Goal: Transaction & Acquisition: Purchase product/service

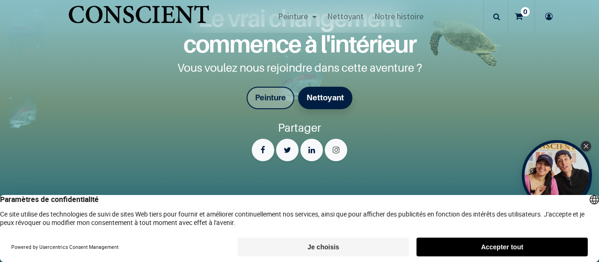
scroll to position [1656, 0]
click at [271, 92] on font "Peinture" at bounding box center [270, 96] width 31 height 9
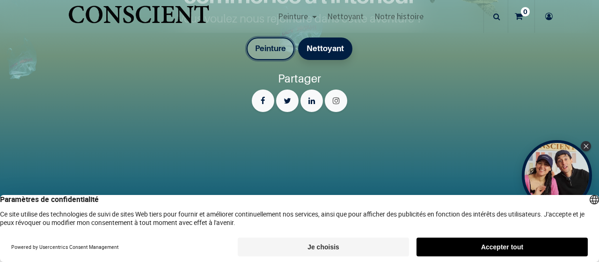
scroll to position [1708, 0]
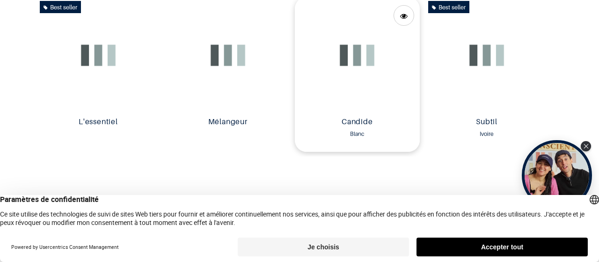
scroll to position [545, 0]
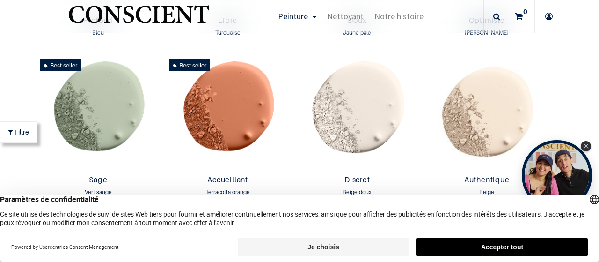
scroll to position [790, 0]
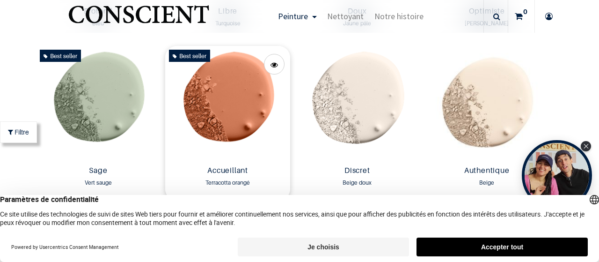
click at [216, 115] on img at bounding box center [227, 104] width 125 height 116
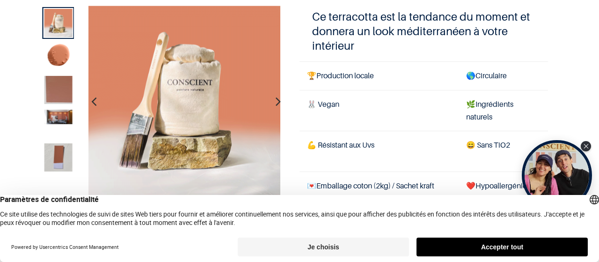
scroll to position [89, 0]
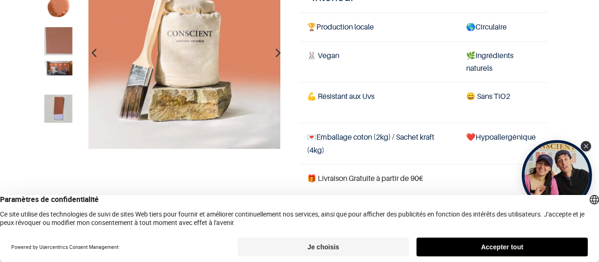
click at [54, 74] on img at bounding box center [58, 68] width 28 height 15
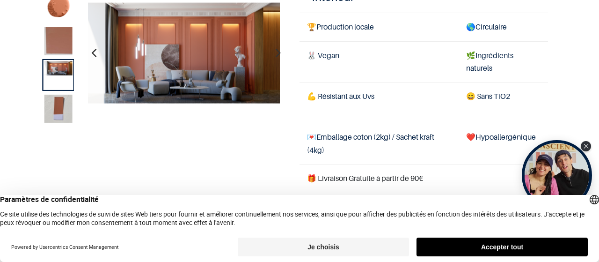
scroll to position [78, 0]
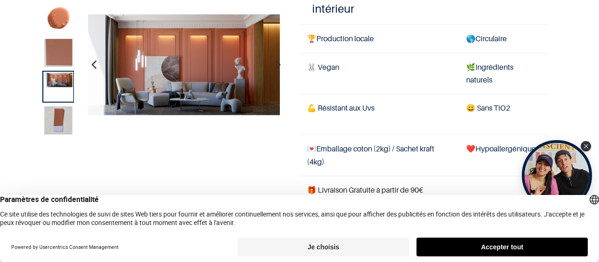
scroll to position [57, 0]
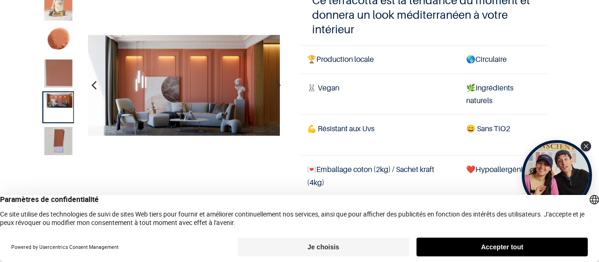
click at [60, 144] on img at bounding box center [58, 141] width 28 height 28
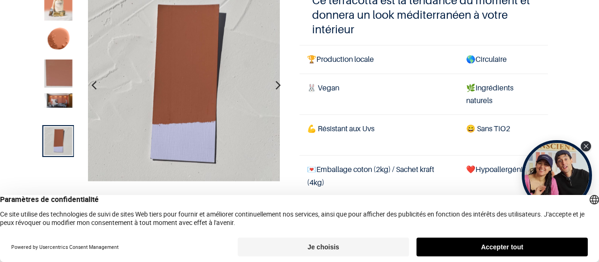
click at [59, 74] on img at bounding box center [58, 74] width 28 height 28
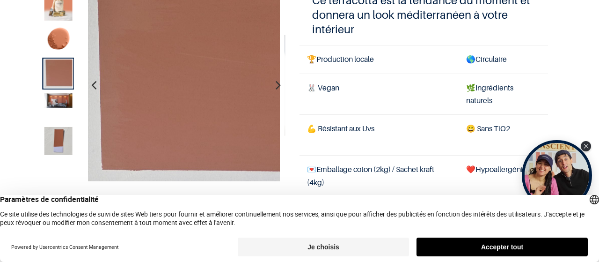
click at [50, 102] on img at bounding box center [58, 101] width 28 height 15
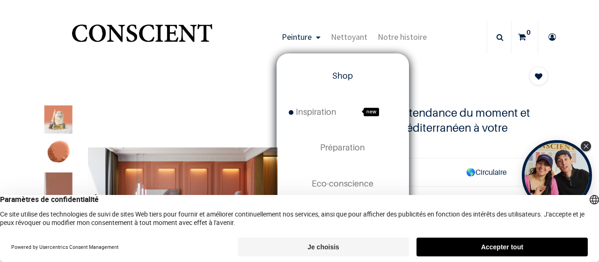
click at [336, 80] on span "Shop" at bounding box center [342, 76] width 21 height 10
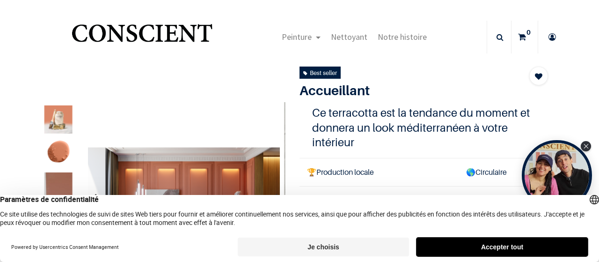
click at [507, 248] on button "Accepter tout" at bounding box center [502, 246] width 171 height 19
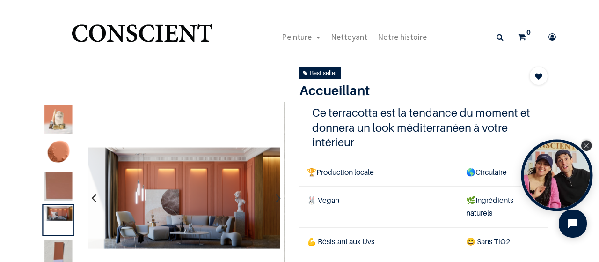
click at [589, 146] on div "Close Tolstoy widget" at bounding box center [587, 145] width 10 height 10
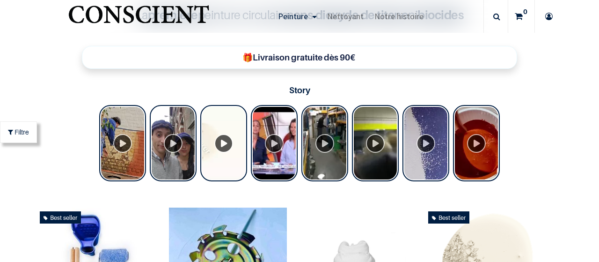
scroll to position [227, 0]
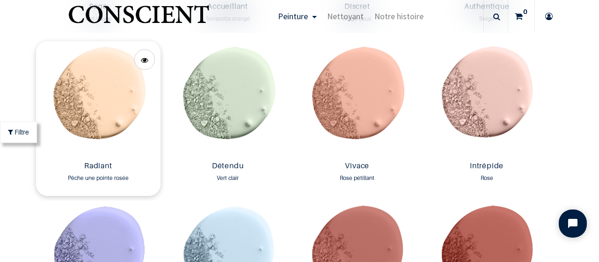
scroll to position [934, 0]
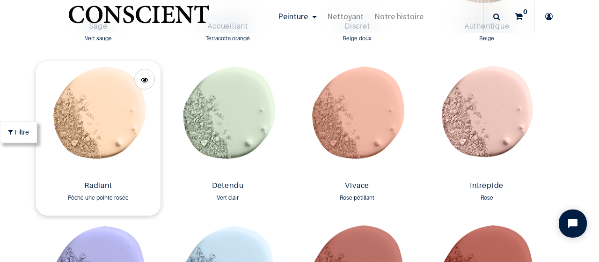
click at [107, 111] on img at bounding box center [98, 119] width 125 height 116
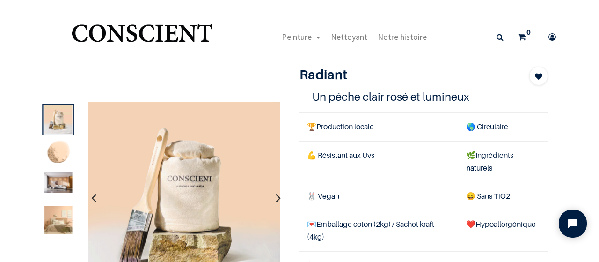
click at [56, 218] on img at bounding box center [58, 220] width 28 height 28
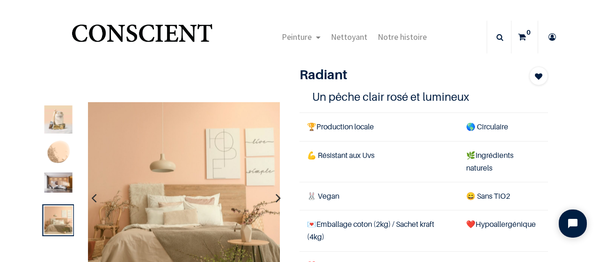
click at [58, 180] on img at bounding box center [58, 182] width 28 height 20
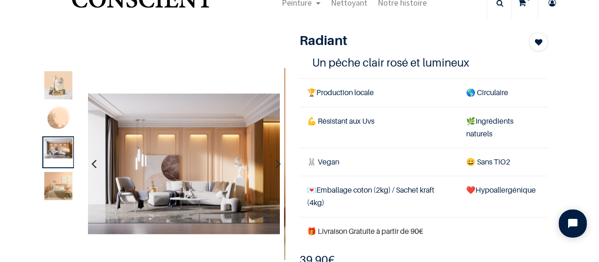
scroll to position [35, 0]
click at [58, 180] on img at bounding box center [58, 185] width 28 height 28
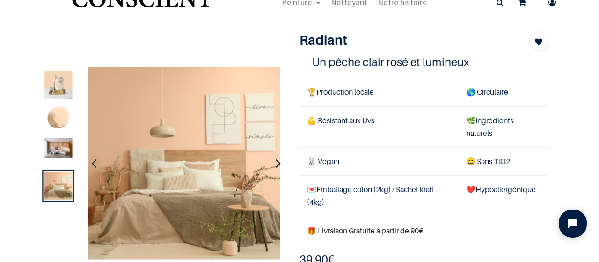
scroll to position [0, 0]
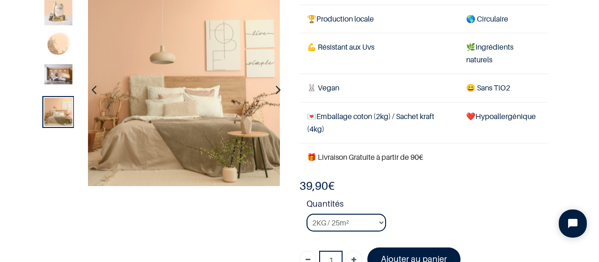
scroll to position [57, 0]
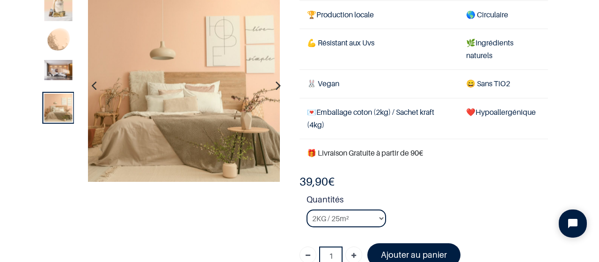
click at [59, 74] on img at bounding box center [58, 70] width 28 height 20
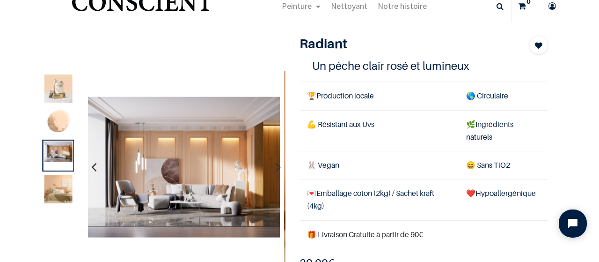
scroll to position [30, 0]
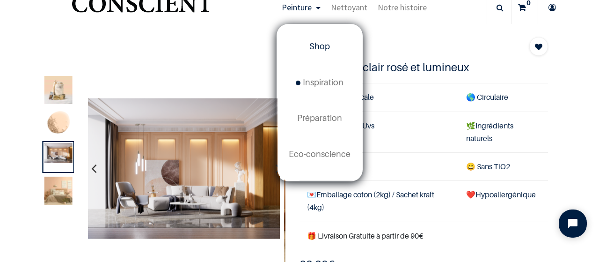
click at [316, 47] on span "Shop" at bounding box center [320, 46] width 21 height 10
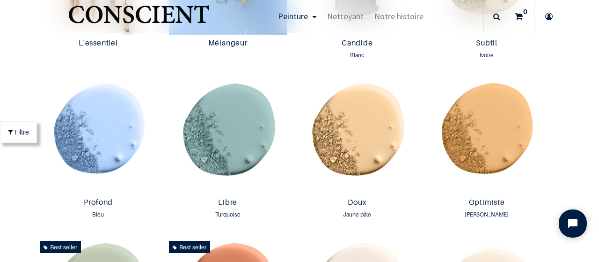
scroll to position [655, 0]
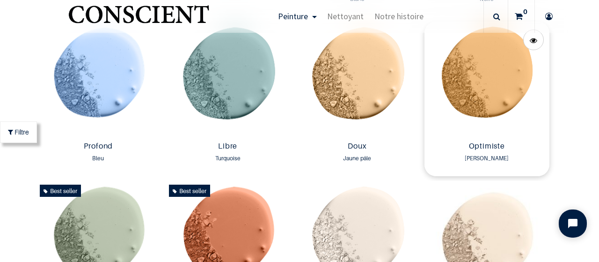
click at [532, 84] on img at bounding box center [487, 80] width 125 height 116
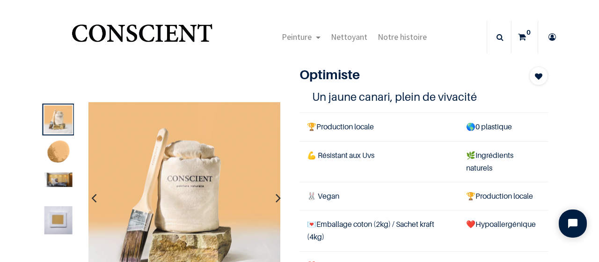
click at [48, 181] on img at bounding box center [58, 179] width 28 height 15
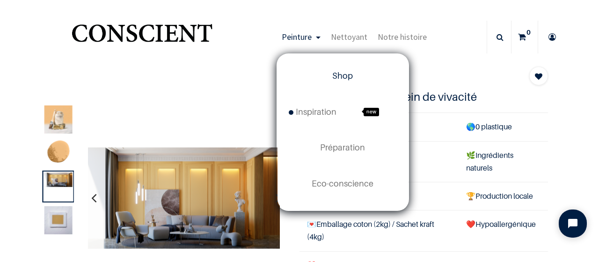
click at [333, 73] on span "Shop" at bounding box center [342, 76] width 21 height 10
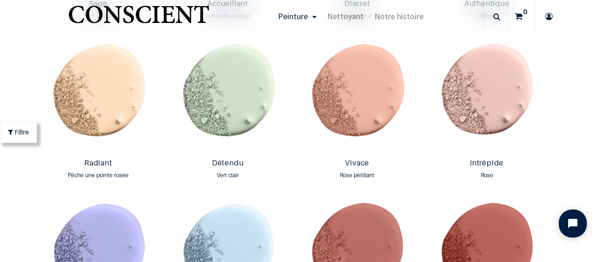
scroll to position [957, 0]
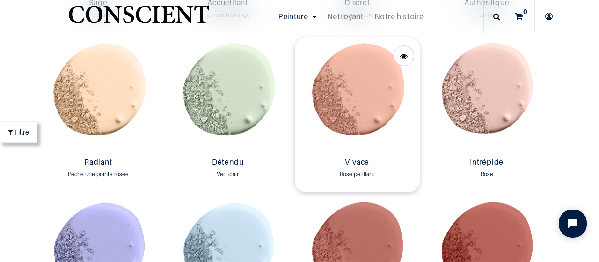
click at [357, 94] on img at bounding box center [357, 95] width 125 height 116
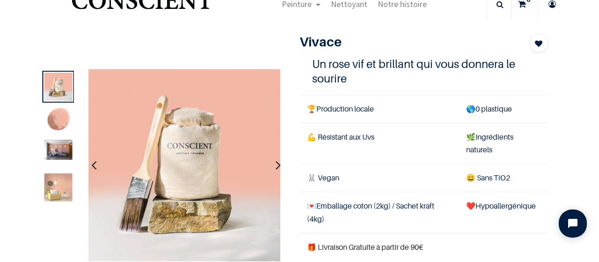
scroll to position [35, 0]
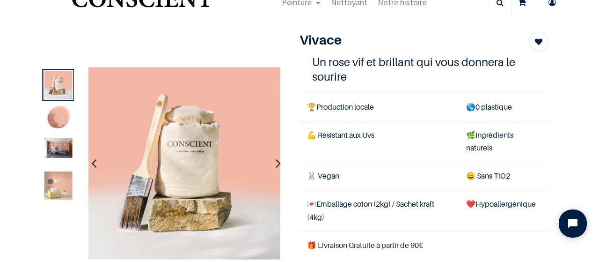
click at [53, 151] on img at bounding box center [58, 148] width 28 height 20
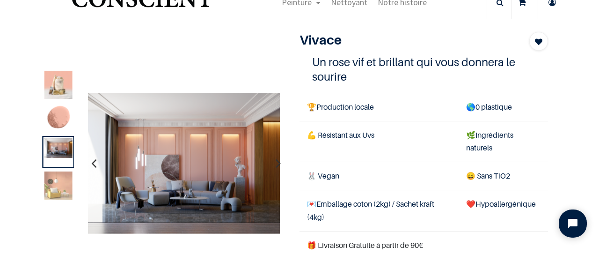
click at [52, 183] on img at bounding box center [58, 185] width 28 height 28
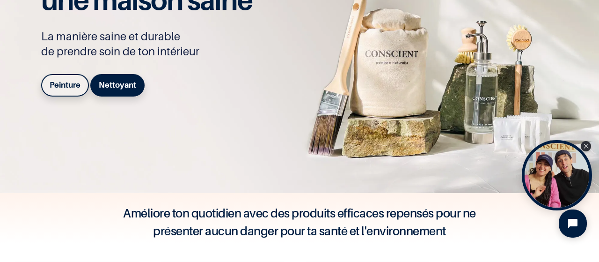
click at [60, 82] on b "Peinture" at bounding box center [65, 84] width 31 height 9
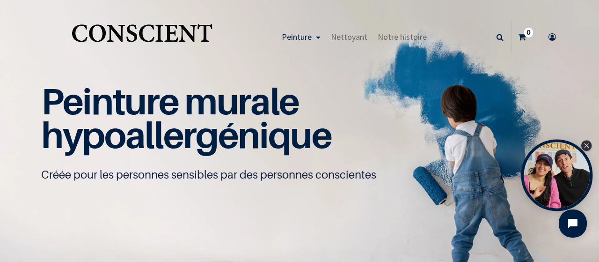
scroll to position [0, 0]
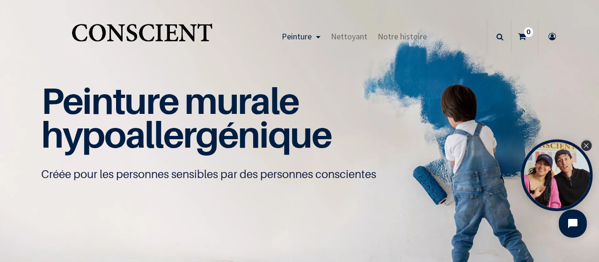
click at [590, 145] on div "Close Tolstoy widget" at bounding box center [587, 145] width 10 height 10
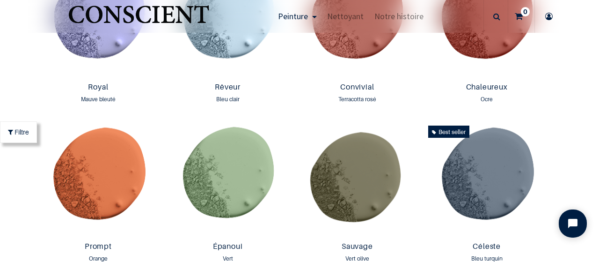
scroll to position [1192, 0]
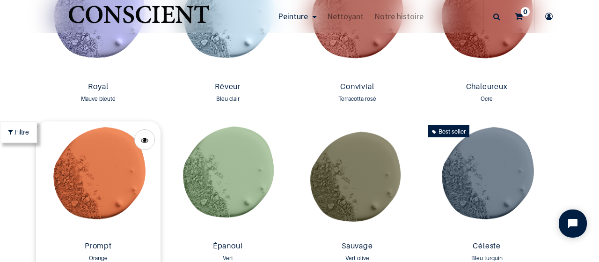
click at [96, 181] on img at bounding box center [98, 179] width 125 height 116
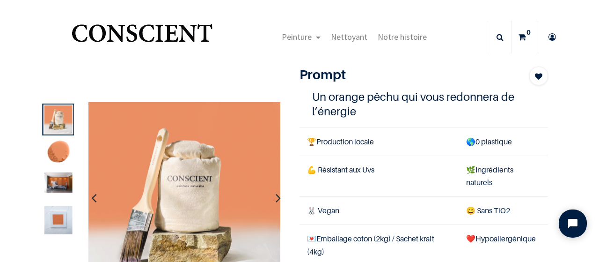
click at [54, 183] on img at bounding box center [58, 182] width 28 height 20
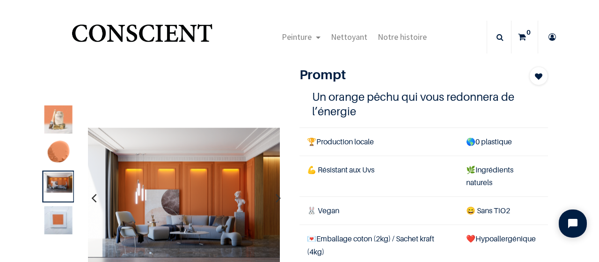
scroll to position [130, 0]
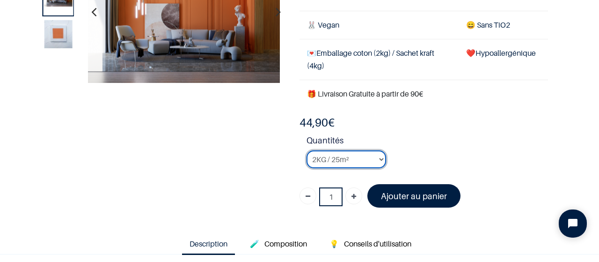
click at [351, 162] on select "2KG / 25m² 4KG / 50m² 8KG / 100m² Testeur" at bounding box center [347, 159] width 80 height 18
click at [307, 150] on select "2KG / 25m² 4KG / 50m² 8KG / 100m² Testeur" at bounding box center [347, 159] width 80 height 18
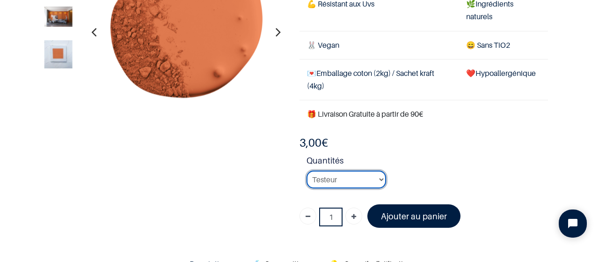
scroll to position [113, 0]
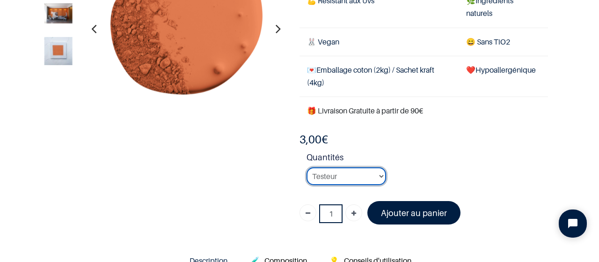
click at [372, 177] on select "2KG / 25m² 4KG / 50m² 8KG / 100m² Testeur" at bounding box center [347, 176] width 80 height 18
click at [307, 167] on select "2KG / 25m² 4KG / 50m² 8KG / 100m² Testeur" at bounding box center [347, 176] width 80 height 18
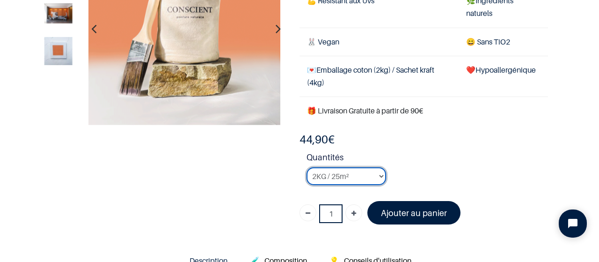
scroll to position [32, 0]
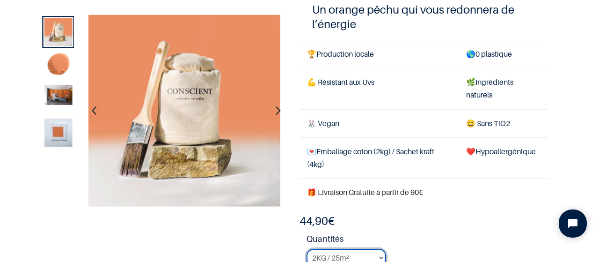
scroll to position [85, 0]
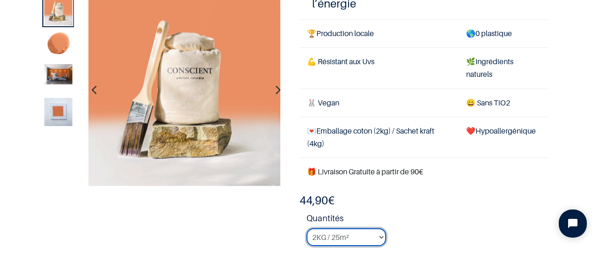
scroll to position [96, 0]
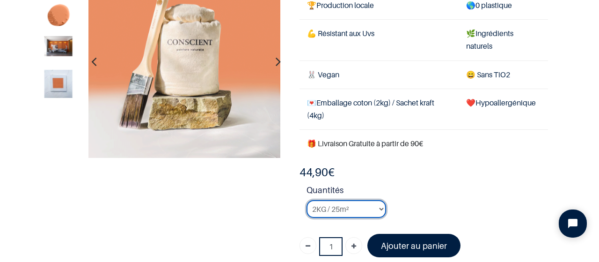
scroll to position [137, 0]
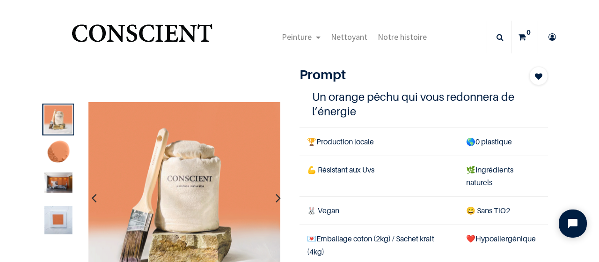
click at [63, 186] on img at bounding box center [58, 182] width 28 height 20
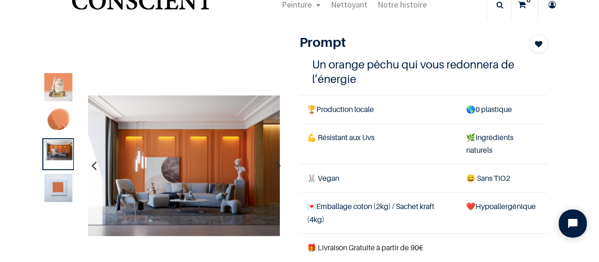
scroll to position [33, 0]
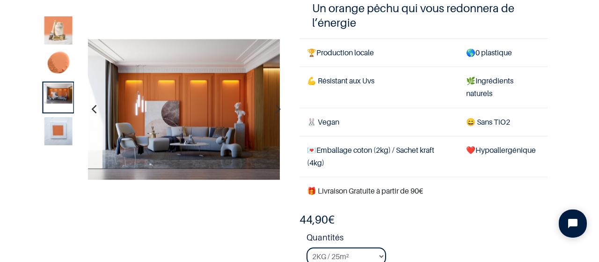
scroll to position [101, 0]
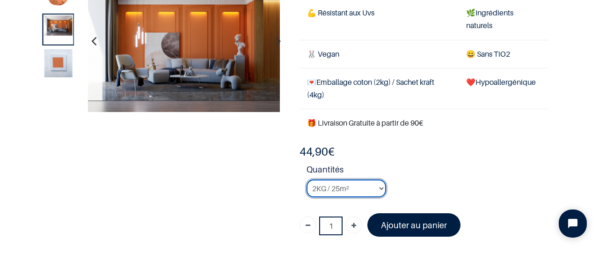
click at [338, 189] on select "2KG / 25m² 4KG / 50m² 8KG / 100m² Testeur" at bounding box center [347, 188] width 80 height 18
select select "57"
click at [307, 179] on select "2KG / 25m² 4KG / 50m² 8KG / 100m² Testeur" at bounding box center [347, 188] width 80 height 18
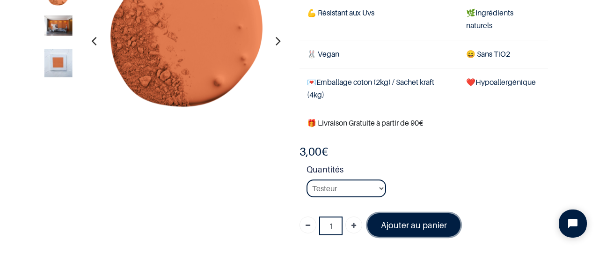
click at [414, 223] on font "Ajouter au panier" at bounding box center [414, 225] width 66 height 10
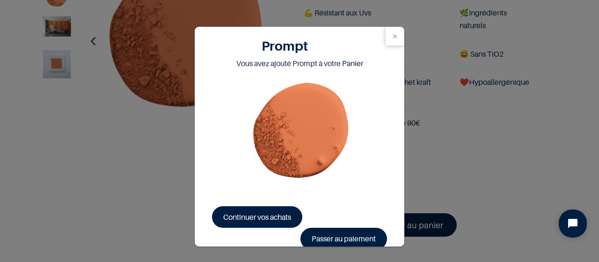
scroll to position [14, 0]
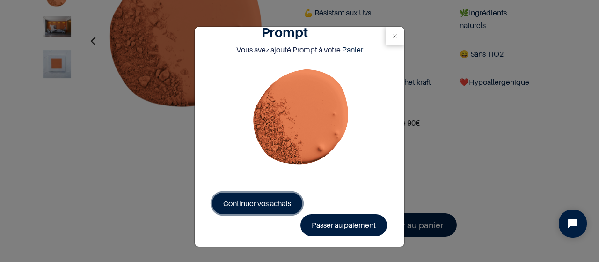
click at [249, 204] on span "Continuer vos achats" at bounding box center [257, 203] width 68 height 9
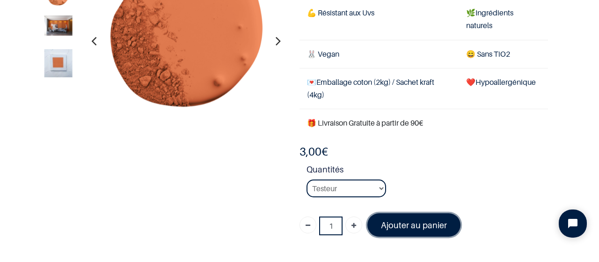
click at [391, 223] on font "Ajouter au panier" at bounding box center [414, 225] width 66 height 10
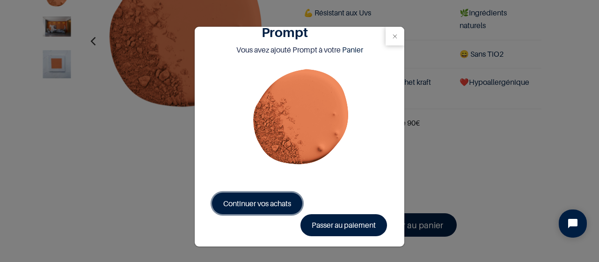
click at [257, 204] on span "Continuer vos achats" at bounding box center [257, 203] width 68 height 9
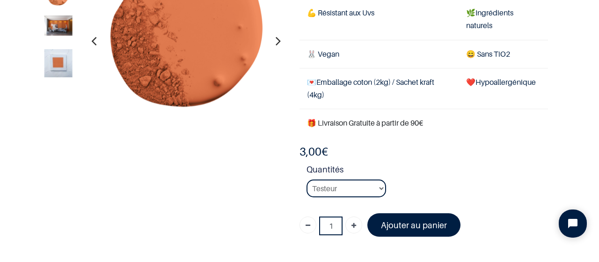
scroll to position [26, 0]
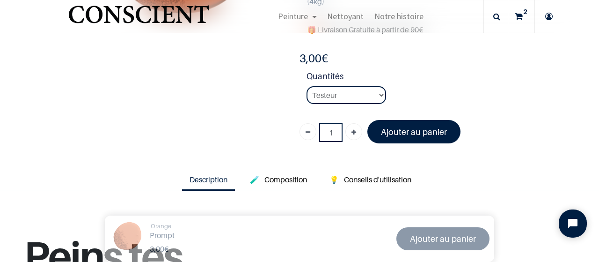
scroll to position [196, 0]
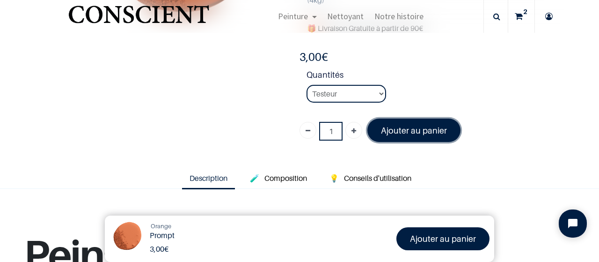
click at [422, 127] on font "Ajouter au panier" at bounding box center [414, 131] width 66 height 10
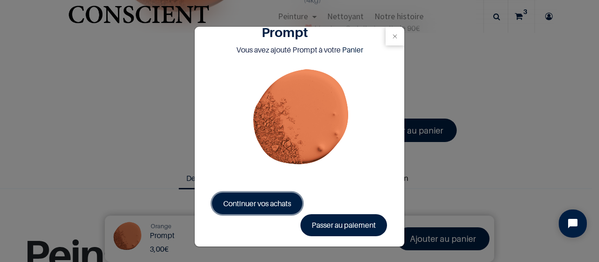
click at [241, 204] on span "Continuer vos achats" at bounding box center [257, 203] width 68 height 9
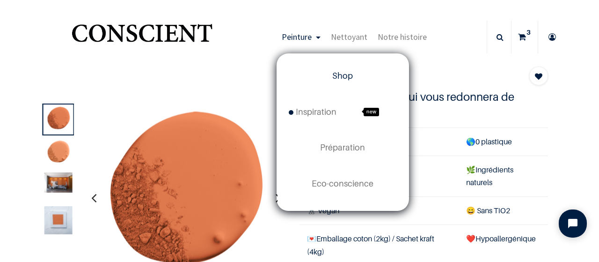
click at [341, 73] on span "Shop" at bounding box center [342, 76] width 21 height 10
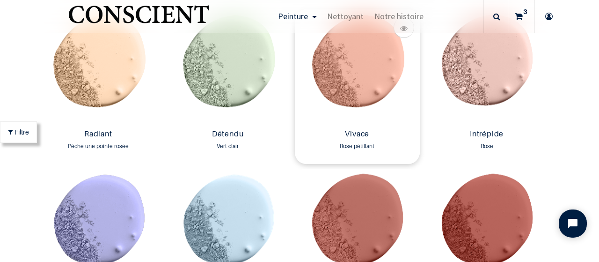
scroll to position [983, 0]
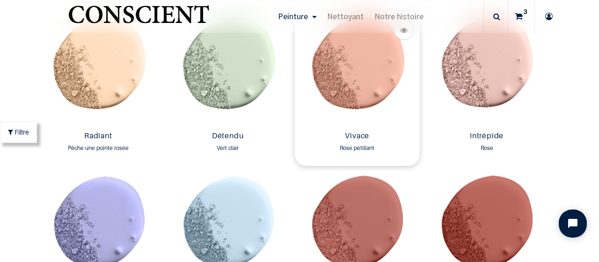
click at [349, 61] on img at bounding box center [357, 69] width 125 height 116
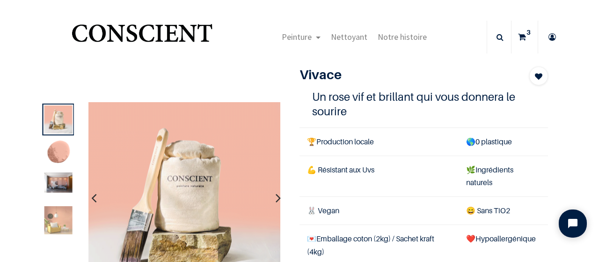
click at [54, 188] on img at bounding box center [58, 182] width 28 height 20
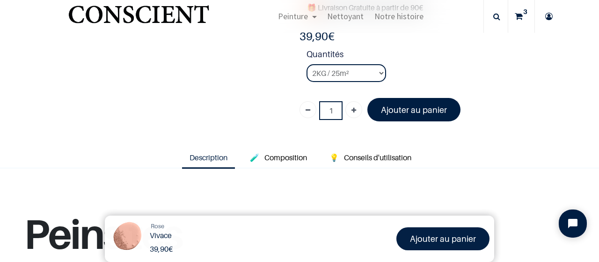
scroll to position [237, 0]
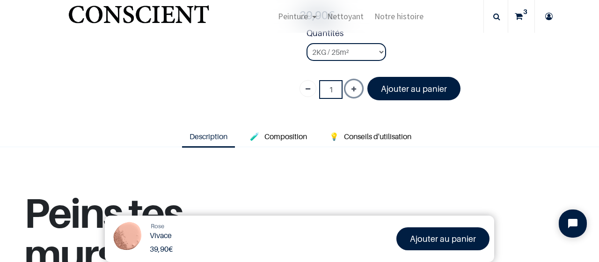
click at [352, 87] on icon "Ajouter" at bounding box center [354, 89] width 5 height 17
type input "3"
click at [371, 53] on select "2KG / 25m² 4KG / 50m² 8KG / 100m² Testeur" at bounding box center [347, 52] width 80 height 18
select select "63"
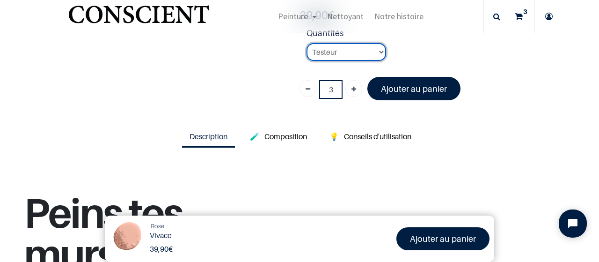
click at [307, 43] on select "2KG / 25m² 4KG / 50m² 8KG / 100m² Testeur" at bounding box center [347, 52] width 80 height 18
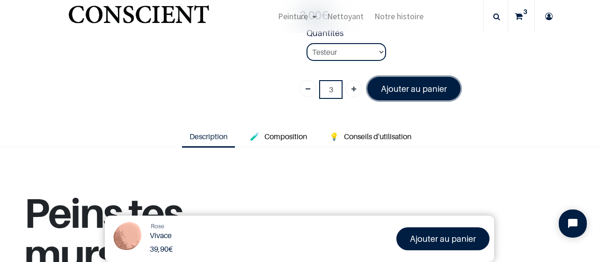
click at [412, 86] on font "Ajouter au panier" at bounding box center [414, 89] width 66 height 10
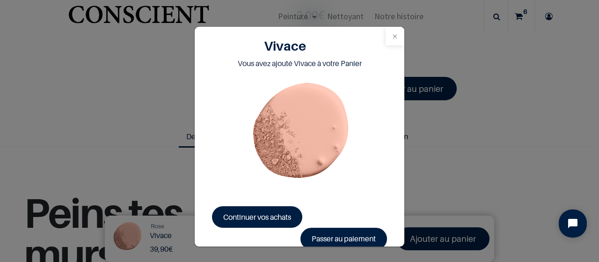
click at [398, 37] on button "Close" at bounding box center [395, 36] width 19 height 19
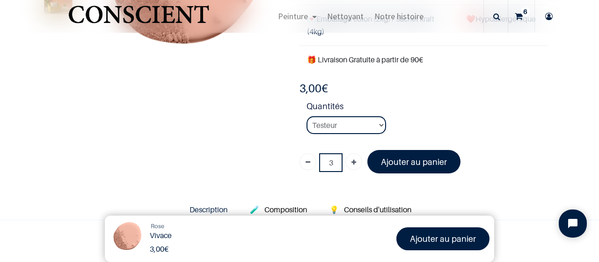
scroll to position [163, 0]
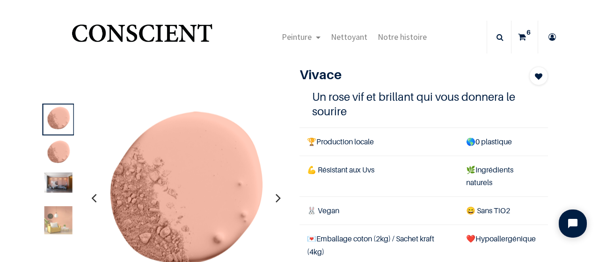
click at [60, 213] on img at bounding box center [58, 220] width 28 height 28
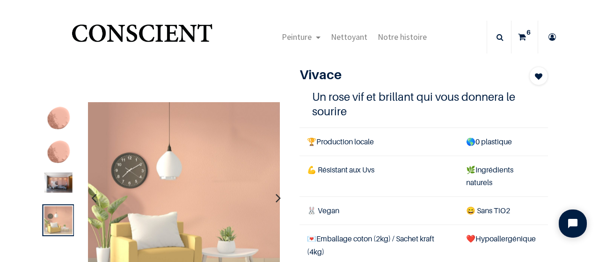
click at [61, 185] on img at bounding box center [58, 182] width 28 height 20
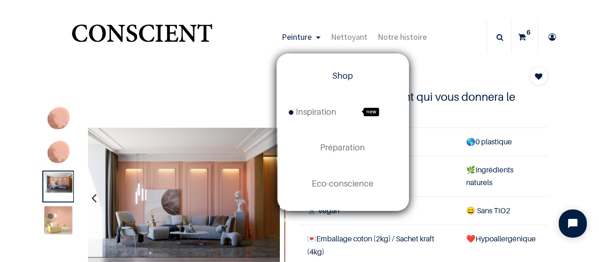
click at [339, 75] on span "Shop" at bounding box center [342, 76] width 21 height 10
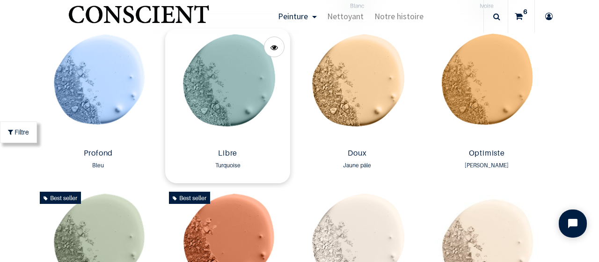
scroll to position [647, 0]
click at [229, 79] on img at bounding box center [227, 87] width 125 height 116
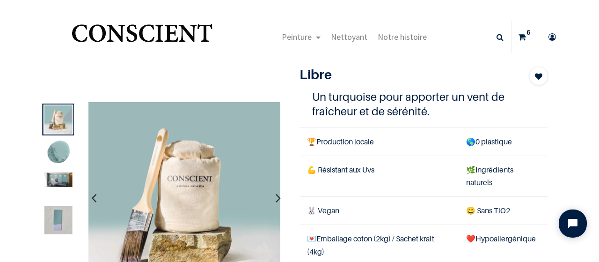
click at [56, 182] on img at bounding box center [58, 179] width 28 height 15
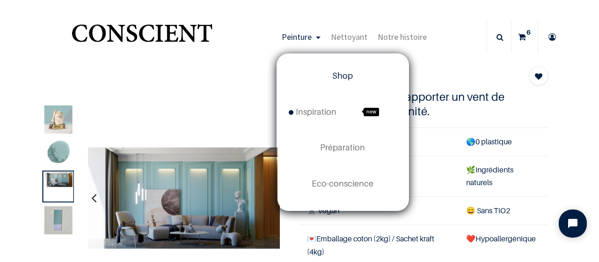
click at [325, 73] on link "Shop" at bounding box center [343, 76] width 131 height 36
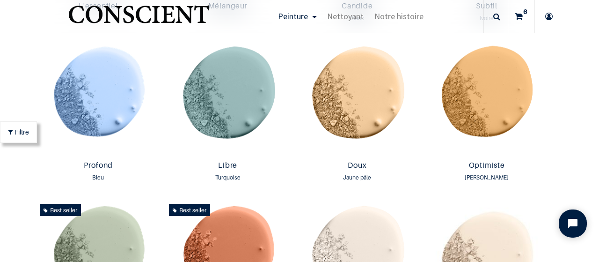
scroll to position [634, 0]
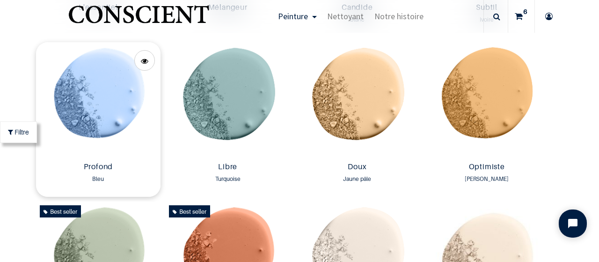
click at [97, 67] on img at bounding box center [98, 100] width 125 height 116
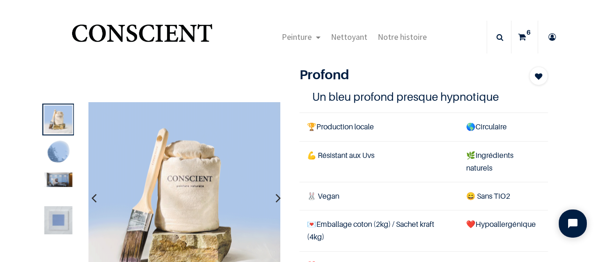
click at [53, 191] on div at bounding box center [58, 186] width 32 height 32
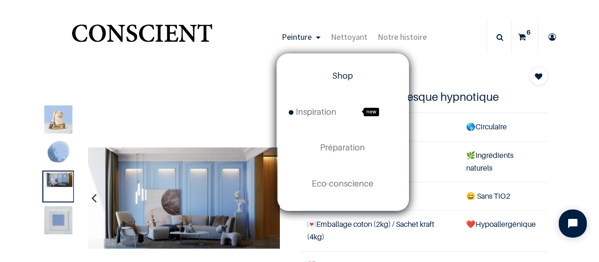
click at [346, 80] on span "Shop" at bounding box center [342, 76] width 21 height 10
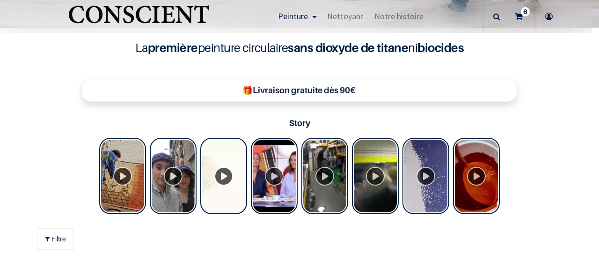
scroll to position [188, 0]
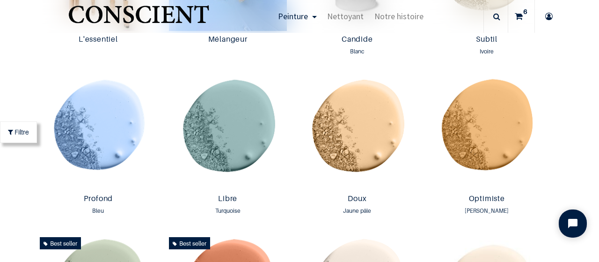
scroll to position [662, 0]
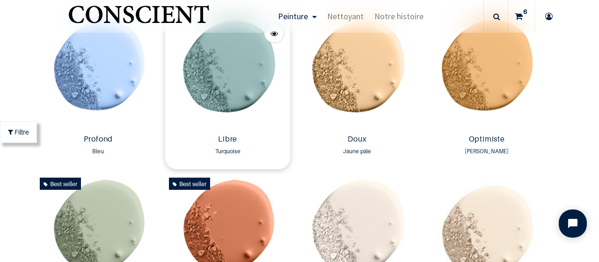
click at [234, 90] on img at bounding box center [227, 73] width 125 height 116
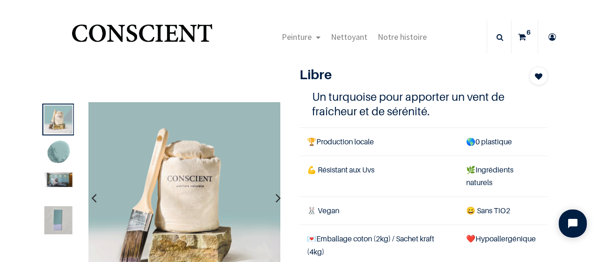
click at [64, 180] on img at bounding box center [58, 179] width 28 height 15
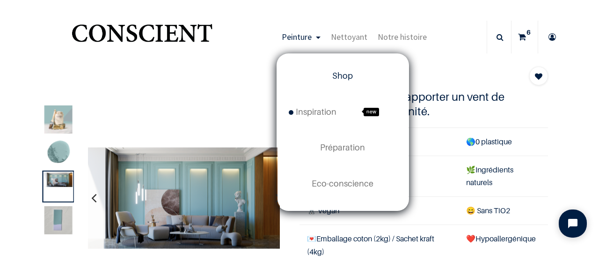
click at [336, 75] on span "Shop" at bounding box center [342, 76] width 21 height 10
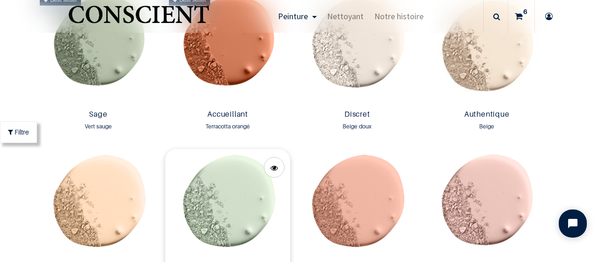
scroll to position [906, 0]
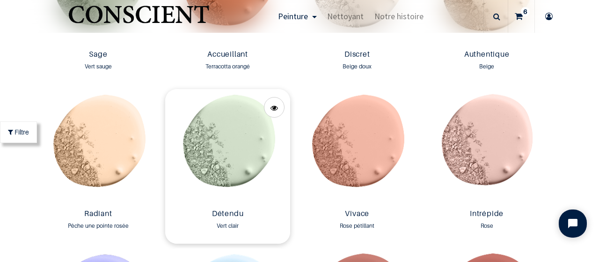
click at [231, 175] on img at bounding box center [227, 147] width 125 height 116
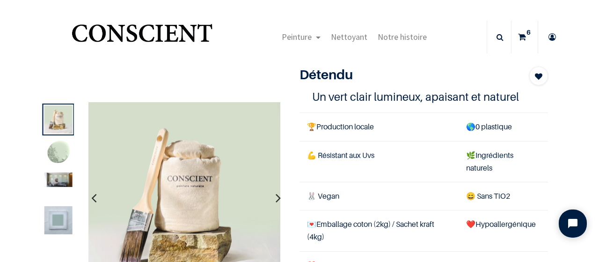
click at [63, 187] on img at bounding box center [58, 179] width 28 height 15
